Goal: Task Accomplishment & Management: Complete application form

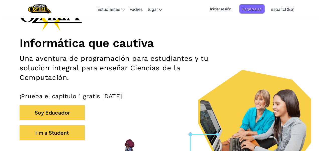
scroll to position [45, 0]
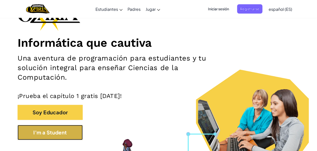
click at [54, 128] on button "I'm a Student" at bounding box center [50, 132] width 65 height 15
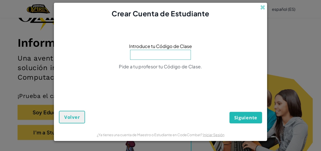
type input "s"
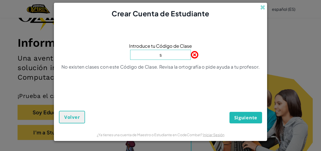
type input "SameSnowHorse"
click at [229, 112] on button "Siguiente" at bounding box center [245, 118] width 33 height 12
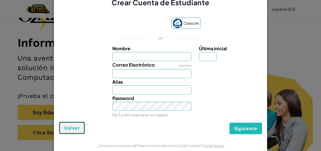
click at [76, 128] on span "Volver" at bounding box center [72, 128] width 16 height 6
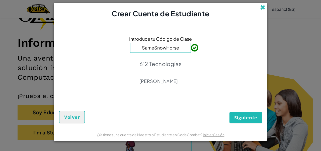
click at [262, 6] on span at bounding box center [262, 7] width 5 height 5
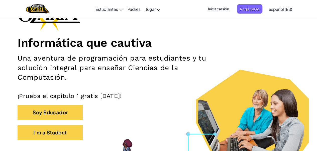
click at [220, 5] on span "Iniciar sesión" at bounding box center [218, 8] width 27 height 9
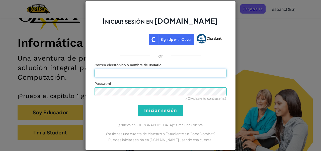
click at [152, 71] on input "Correo electrónico o nombre de usuario :" at bounding box center [160, 73] width 132 height 9
type input "[EMAIL_ADDRESS][DOMAIN_NAME]"
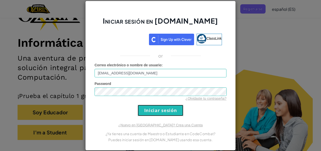
click at [155, 110] on input "Iniciar sesión" at bounding box center [161, 109] width 46 height 11
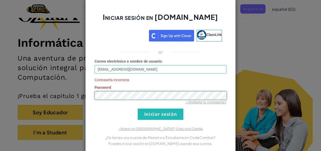
click at [78, 99] on div "Iniciar sesión en [DOMAIN_NAME] ClassLink or Correo electrónico o nombre de usu…" at bounding box center [160, 75] width 321 height 151
click at [153, 118] on input "Iniciar sesión" at bounding box center [161, 113] width 46 height 11
click at [90, 94] on div "Iniciar sesión en [DOMAIN_NAME] ClassLink or Correo electrónico o nombre de usu…" at bounding box center [160, 75] width 150 height 157
click at [153, 117] on input "Iniciar sesión" at bounding box center [161, 113] width 46 height 11
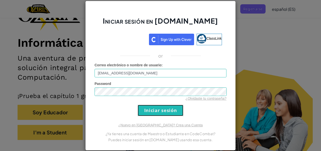
click at [151, 113] on input "Iniciar sesión" at bounding box center [161, 109] width 46 height 11
click at [156, 109] on input "Iniciar sesión" at bounding box center [161, 109] width 46 height 11
